Goal: Find specific page/section: Find specific page/section

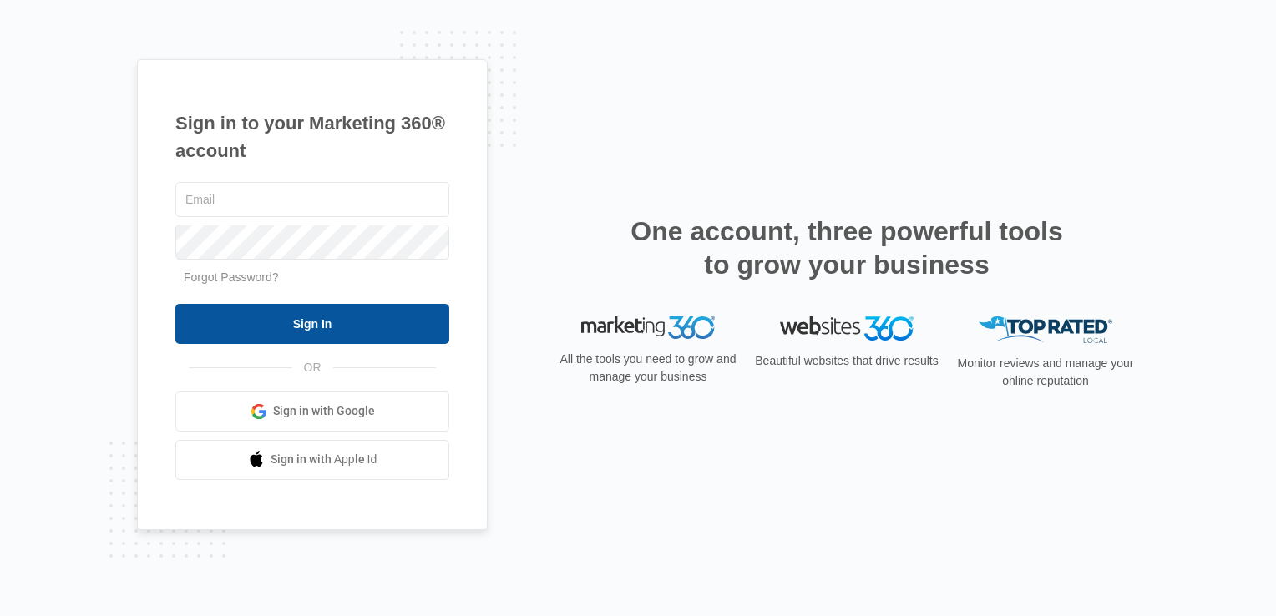
type input "[EMAIL_ADDRESS][DOMAIN_NAME]"
click at [344, 314] on input "Sign In" at bounding box center [312, 324] width 274 height 40
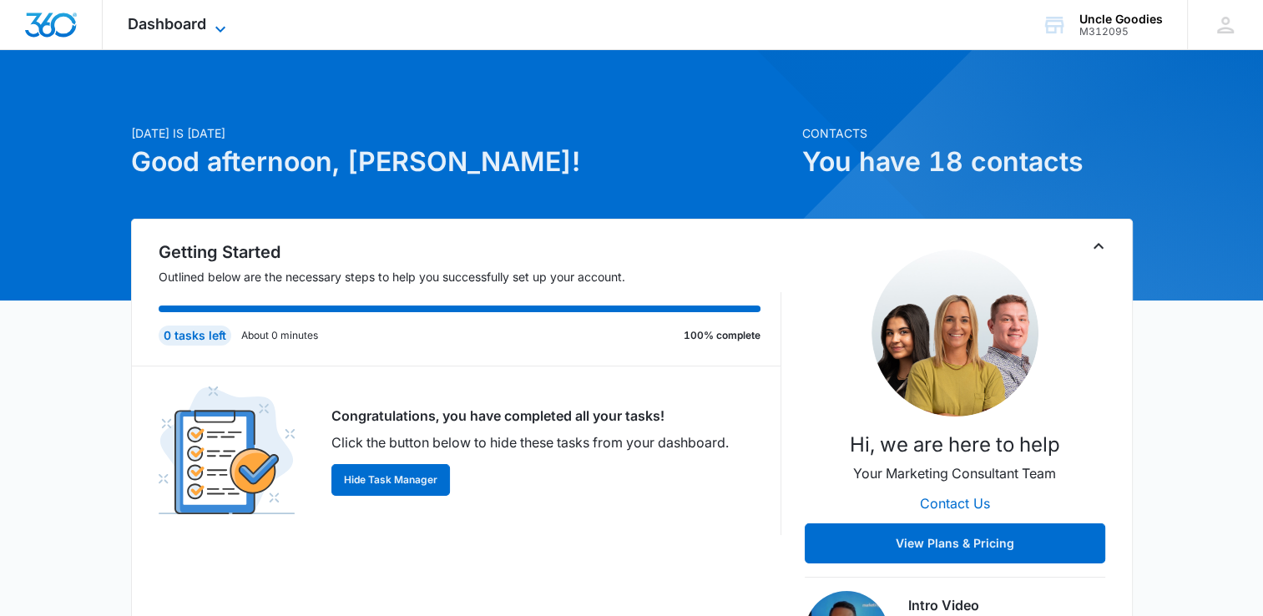
click at [214, 29] on icon at bounding box center [220, 29] width 20 height 20
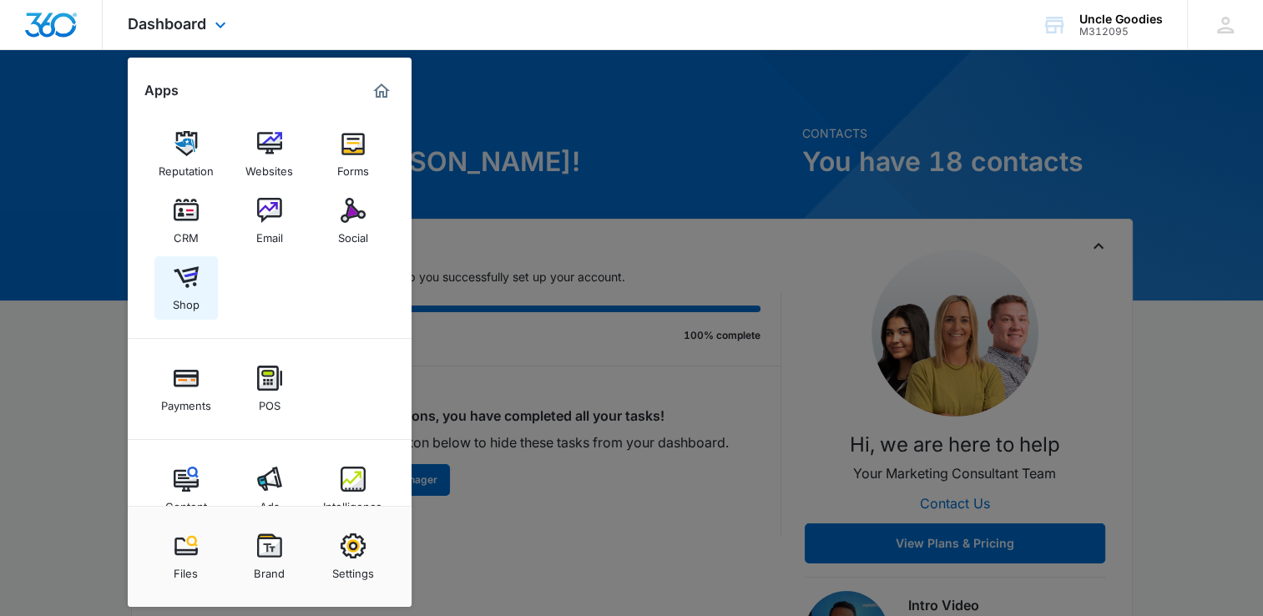
click at [185, 300] on div "Shop" at bounding box center [186, 301] width 27 height 22
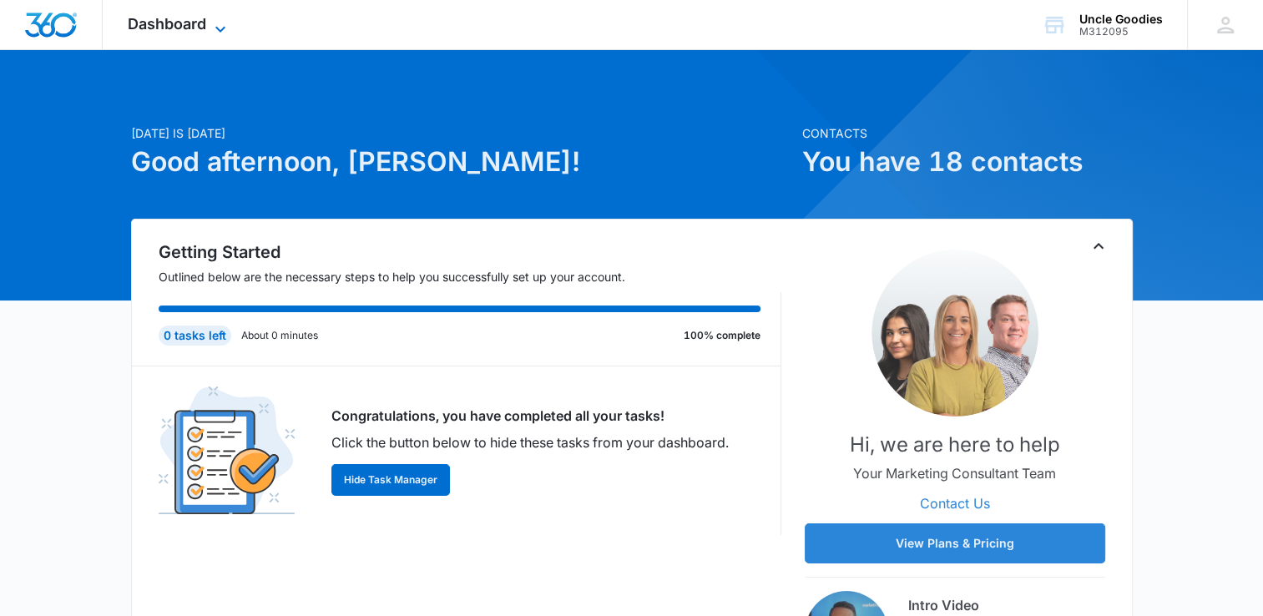
click at [210, 27] on icon at bounding box center [220, 29] width 20 height 20
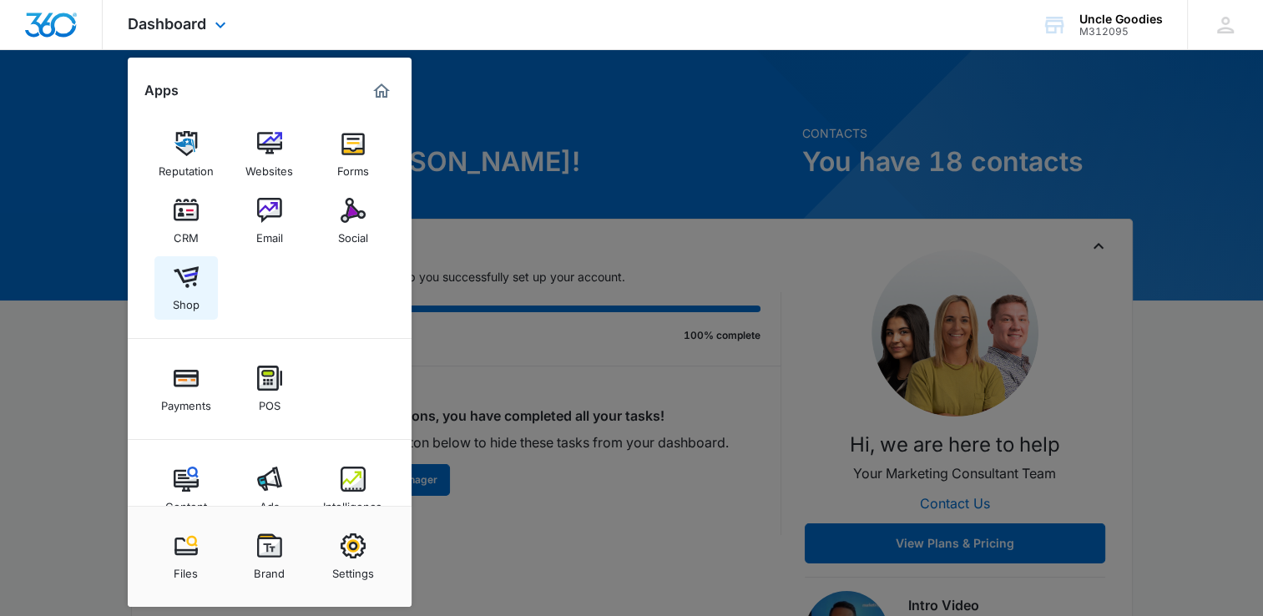
click at [180, 286] on img at bounding box center [186, 277] width 25 height 25
